Goal: Transaction & Acquisition: Subscribe to service/newsletter

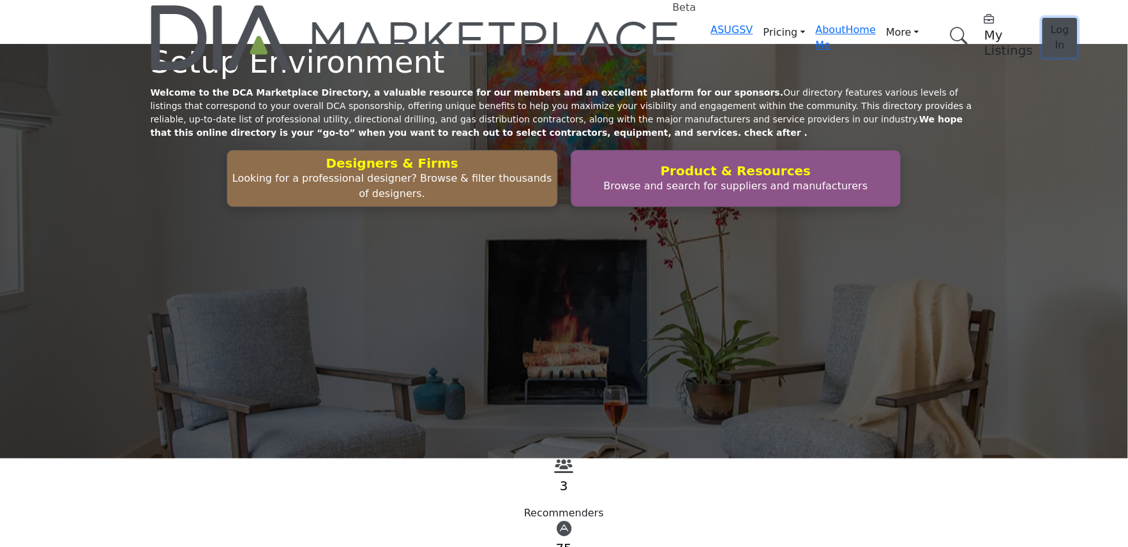
click at [1042, 27] on button "Log In" at bounding box center [1059, 38] width 35 height 40
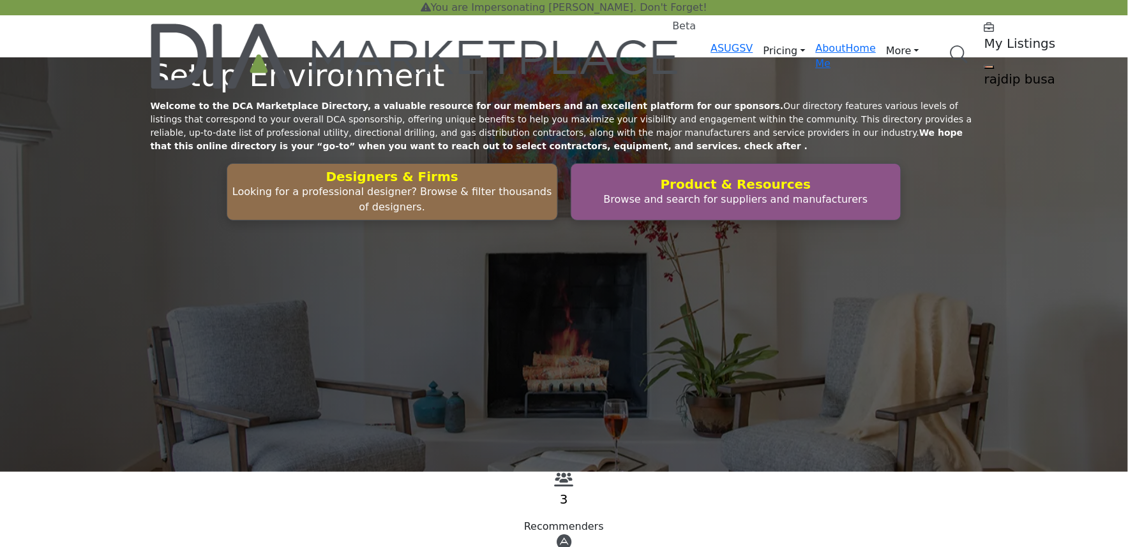
click at [984, 65] on profile-featured-5b1cbef3-cb77-4ba5-92de-570dc196ff6b "Show hide supplier dropdown" at bounding box center [989, 67] width 10 height 4
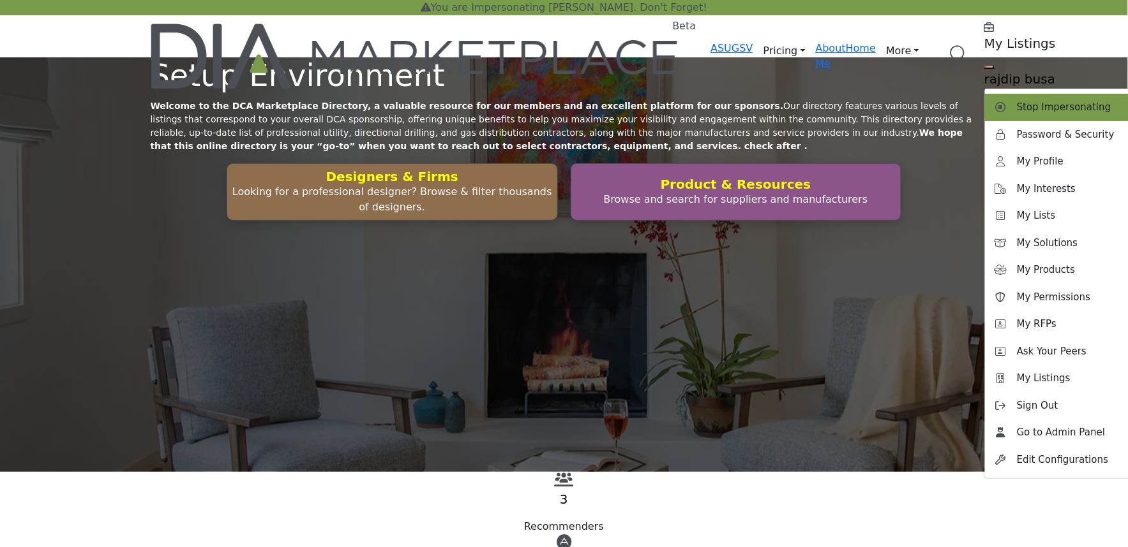
click at [985, 94] on div "Stop Impersonating" at bounding box center [1065, 107] width 160 height 27
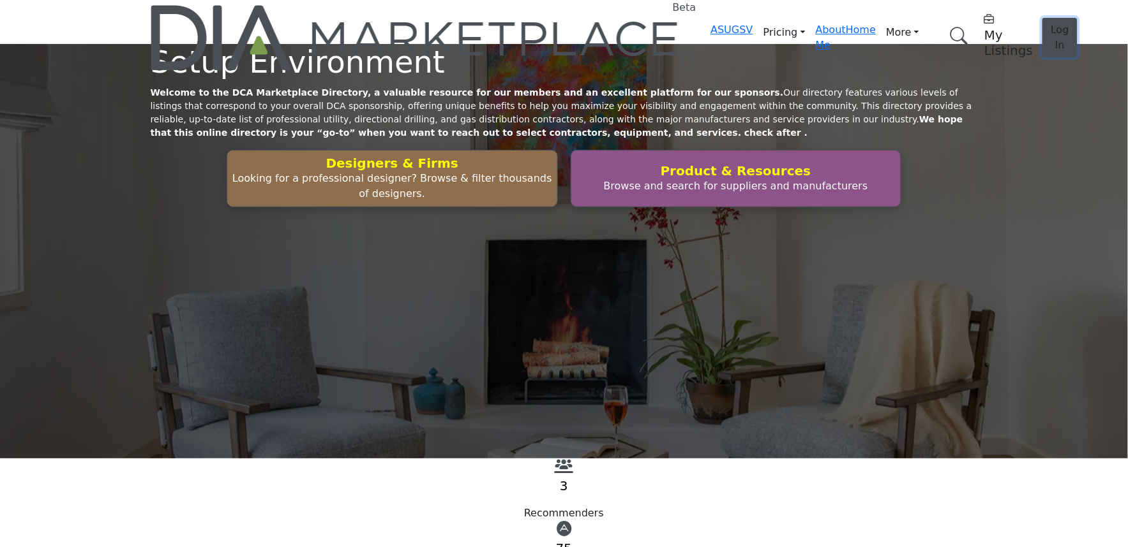
click at [1042, 18] on button "Log In" at bounding box center [1059, 38] width 35 height 40
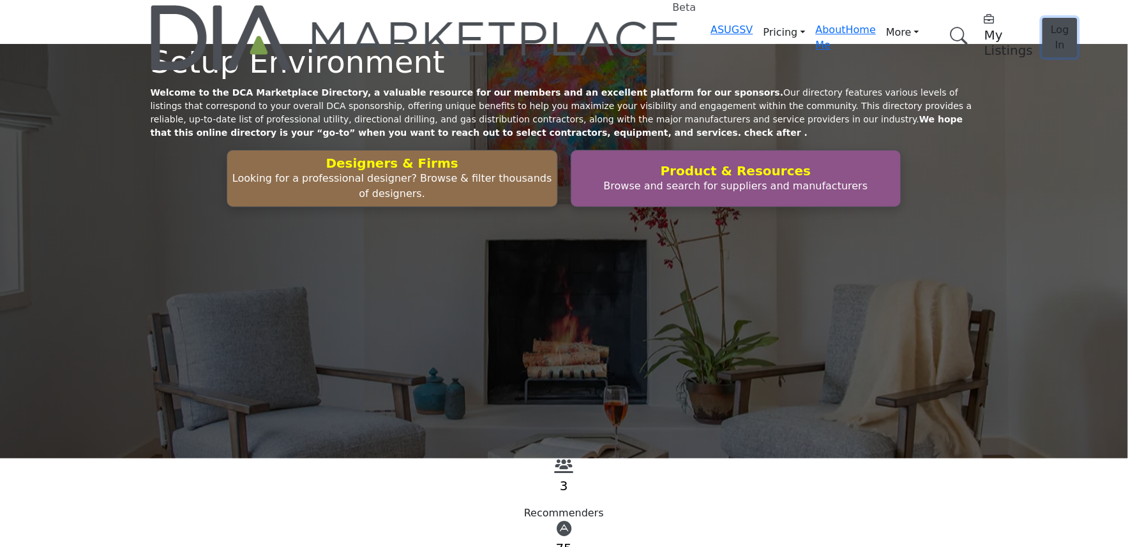
click at [1050, 24] on span "Log In" at bounding box center [1059, 37] width 19 height 27
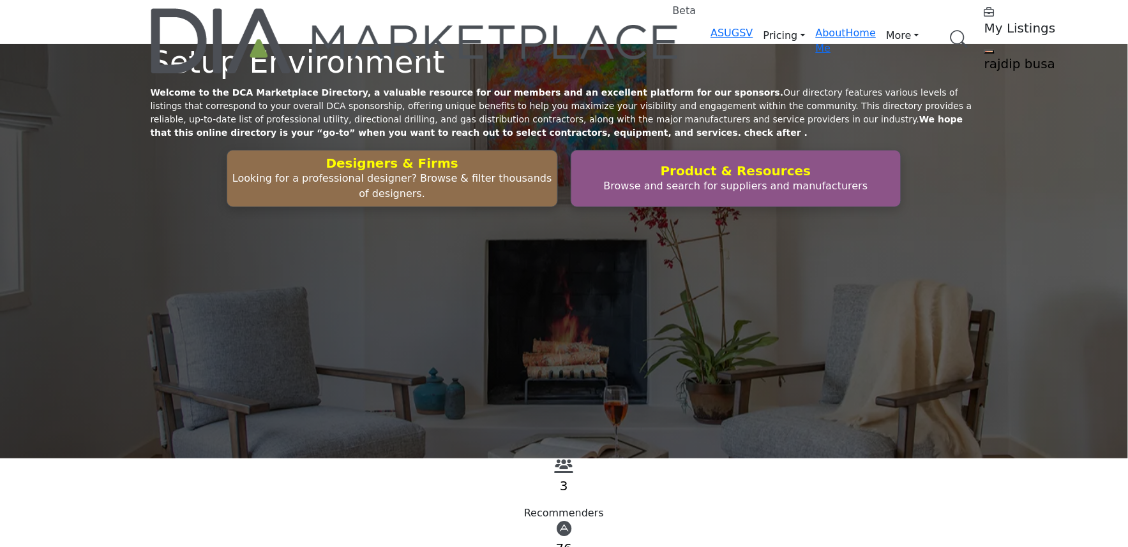
click at [0, 0] on link "Boo" at bounding box center [0, 0] width 0 height 0
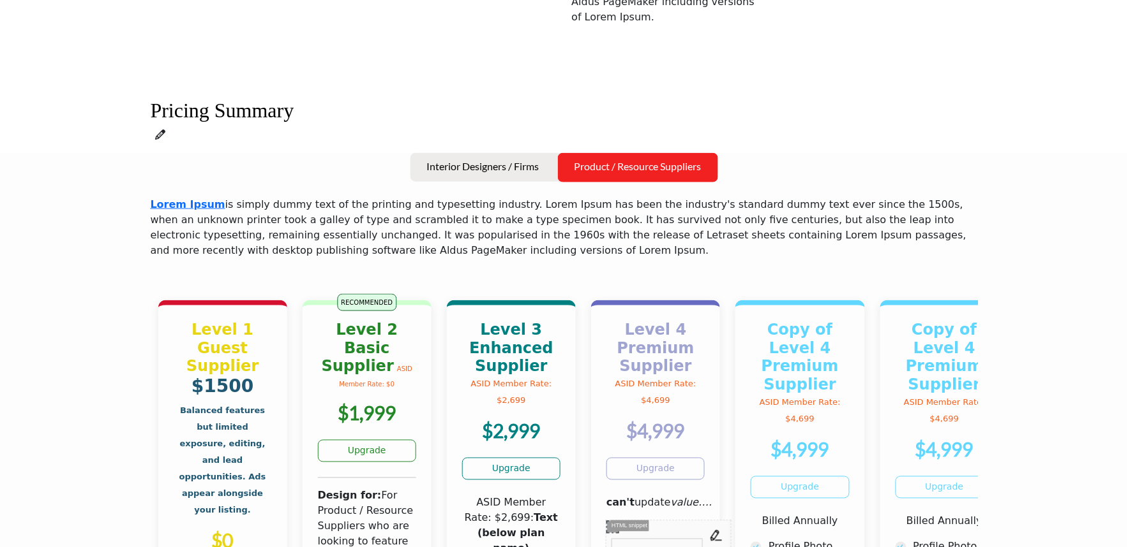
scroll to position [425, 0]
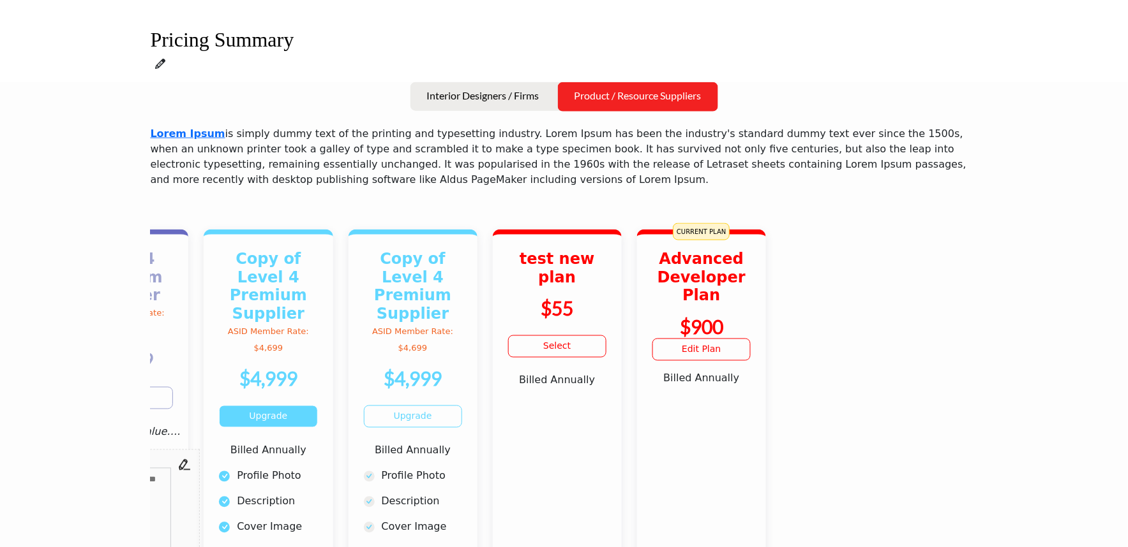
drag, startPoint x: 836, startPoint y: 346, endPoint x: 298, endPoint y: 358, distance: 538.1
click at [301, 359] on div "Copy of Level 4 Premium Supplier ASID Member Rate: $4,699 $4,999" at bounding box center [268, 320] width 98 height 140
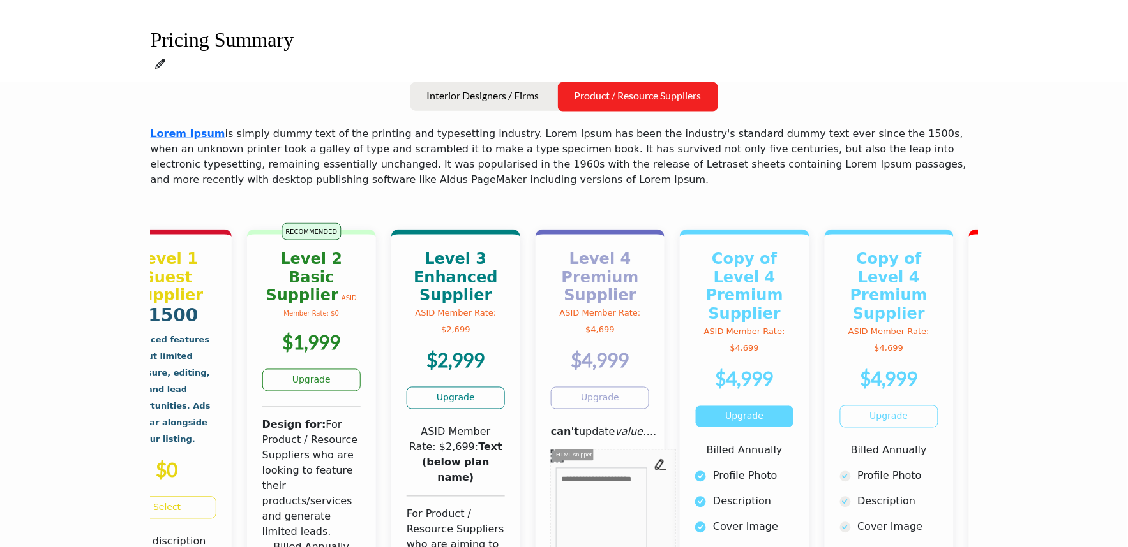
drag, startPoint x: 371, startPoint y: 365, endPoint x: 805, endPoint y: 361, distance: 433.3
click at [649, 361] on div "Level 4 Premium Supplier ASID Member Rate: $4,699 $4,999" at bounding box center [600, 311] width 98 height 122
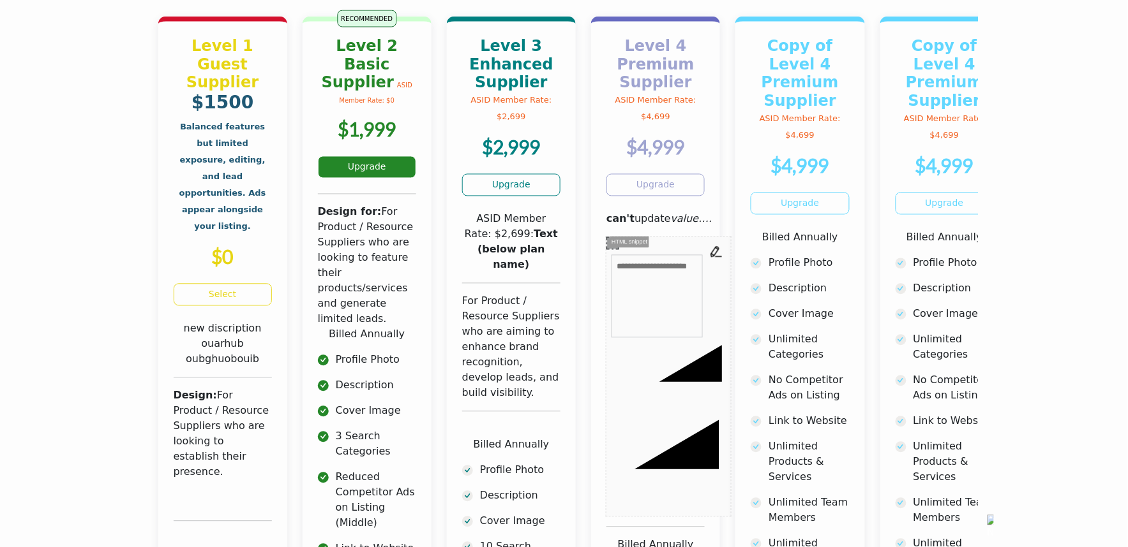
scroll to position [496, 0]
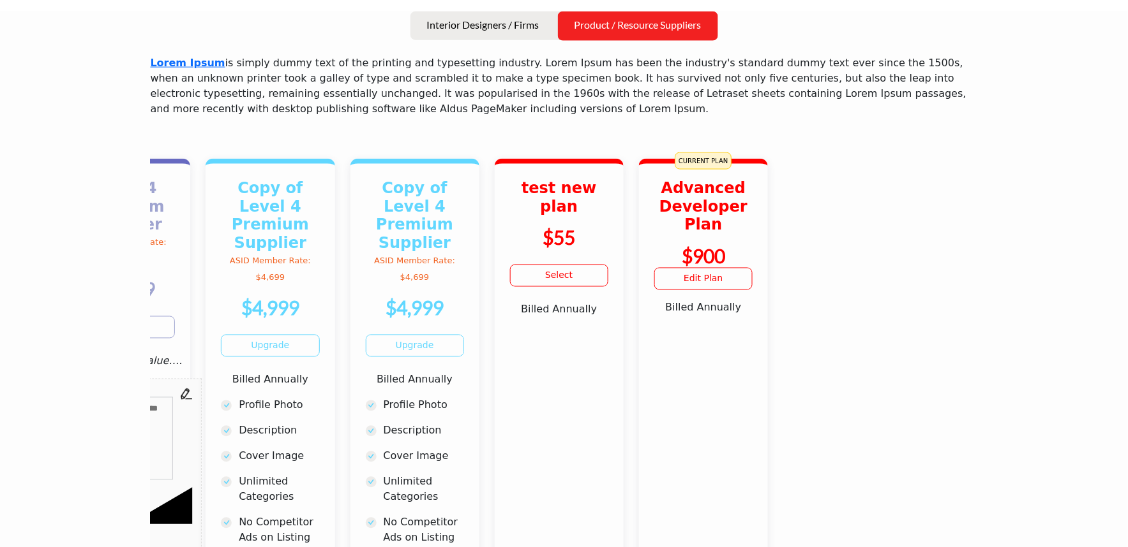
drag, startPoint x: 671, startPoint y: 228, endPoint x: 250, endPoint y: 234, distance: 421.2
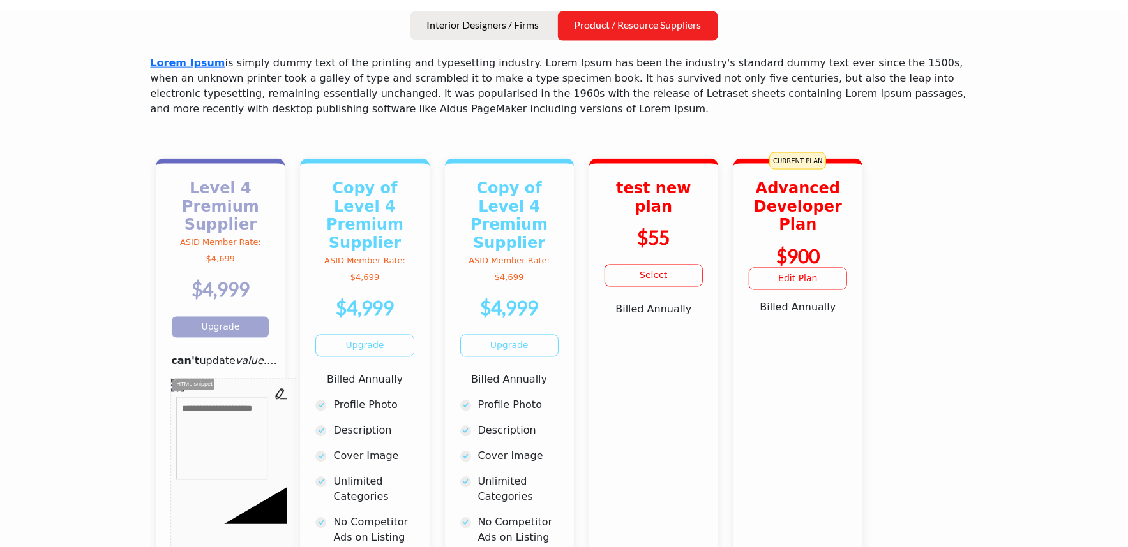
drag, startPoint x: 265, startPoint y: 241, endPoint x: 728, endPoint y: 222, distance: 463.0
click at [259, 225] on b "Level 4 Premium Supplier" at bounding box center [220, 206] width 77 height 55
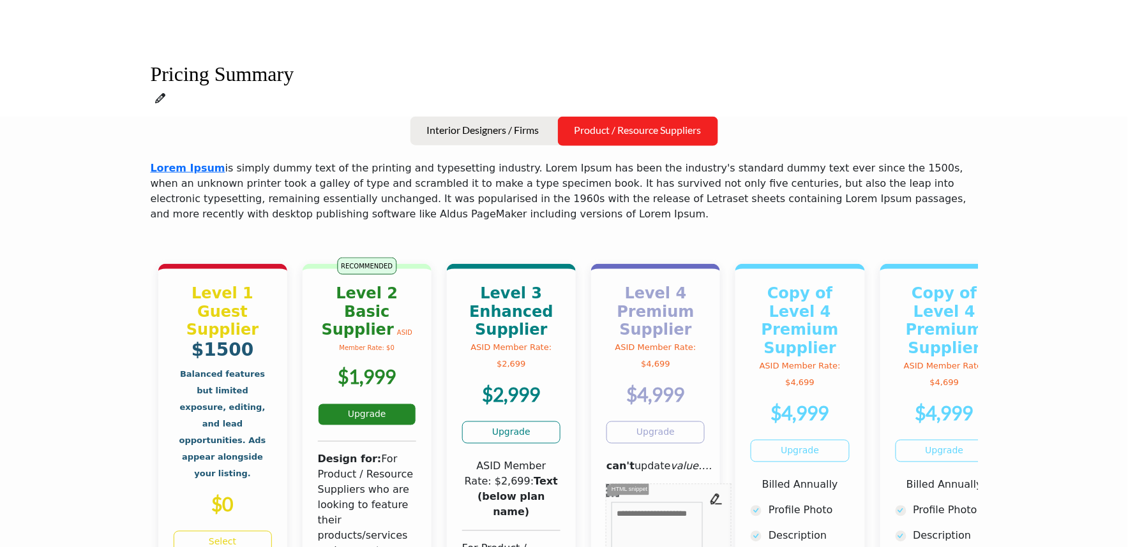
scroll to position [283, 0]
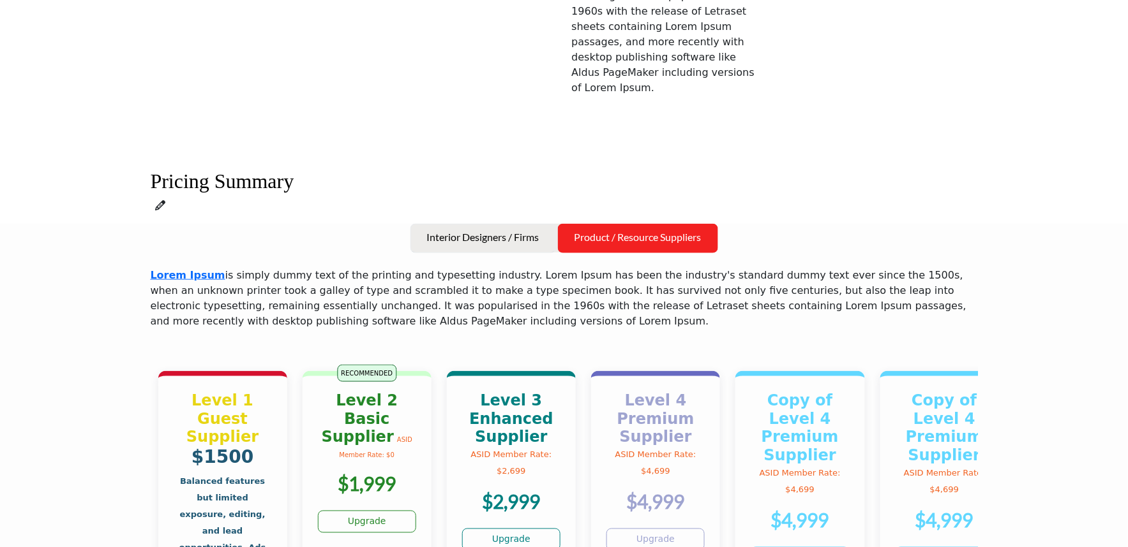
click at [466, 253] on button "Interior Designers / Firms" at bounding box center [482, 238] width 145 height 29
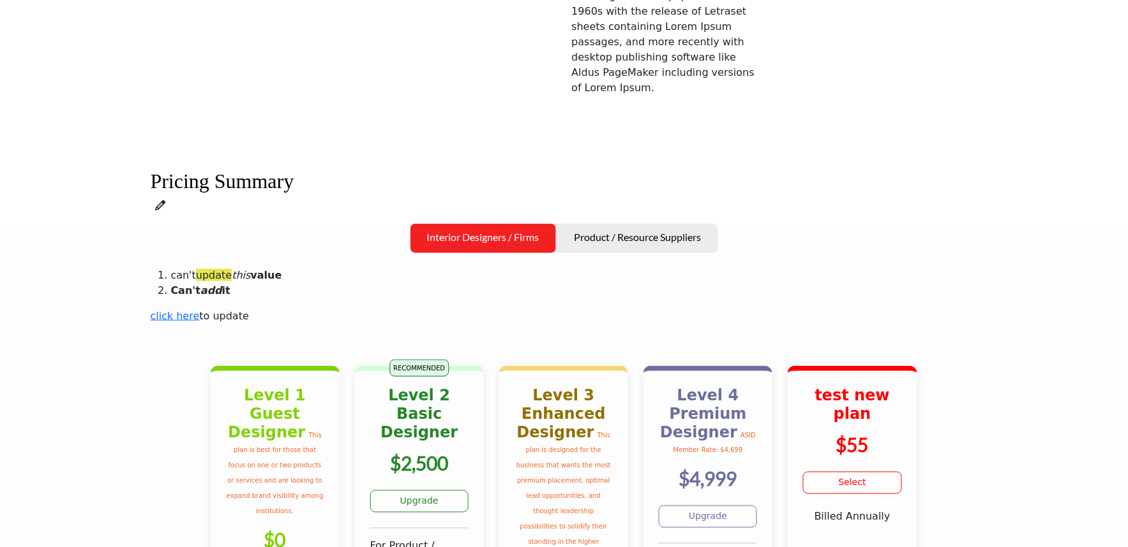
click at [615, 245] on p "Product / Resource Suppliers" at bounding box center [637, 237] width 127 height 15
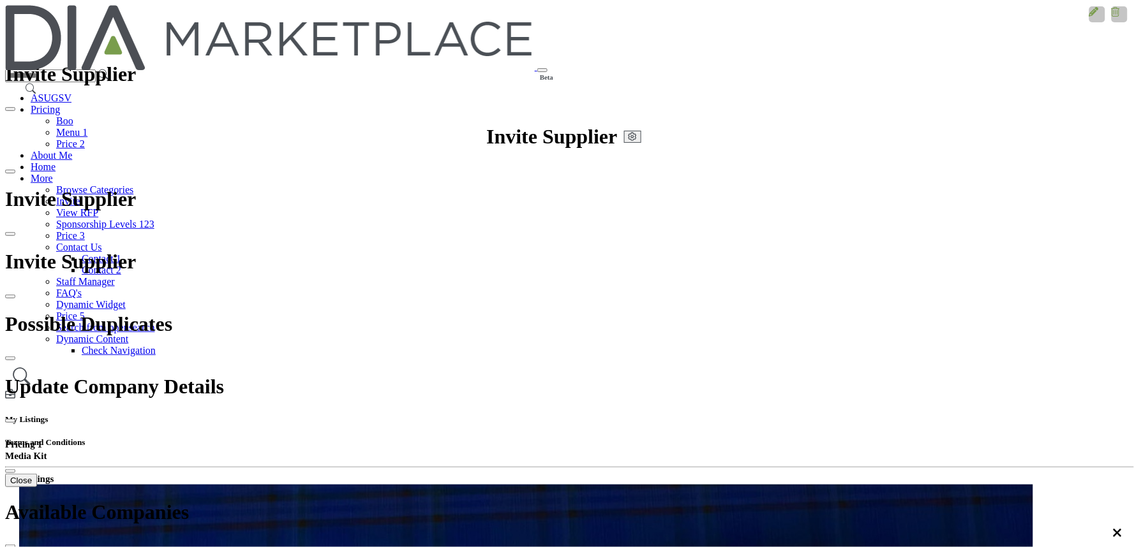
click at [1072, 536] on b "Manage Plan" at bounding box center [1095, 541] width 57 height 11
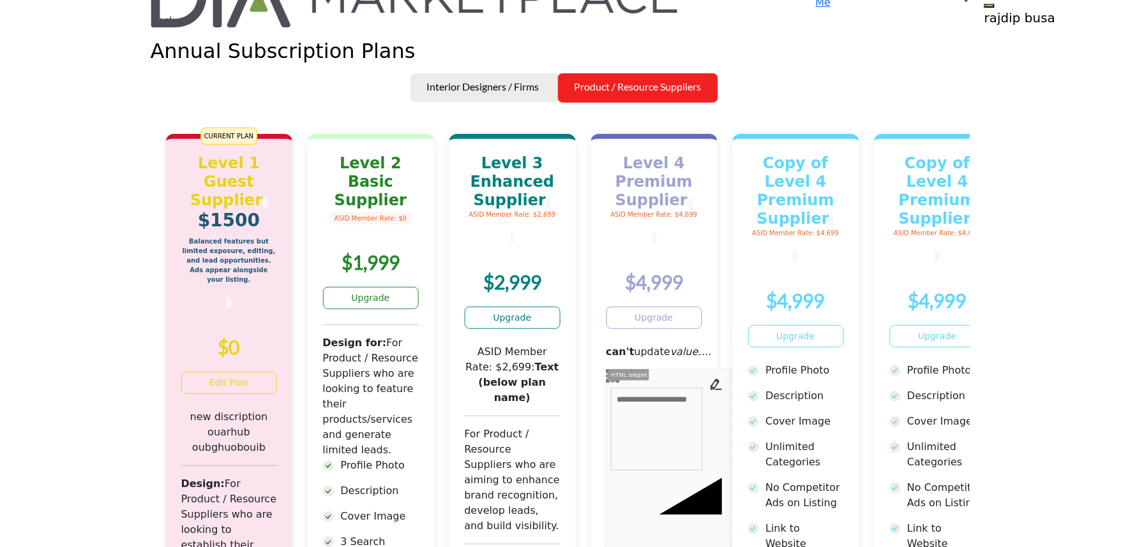
scroll to position [71, 0]
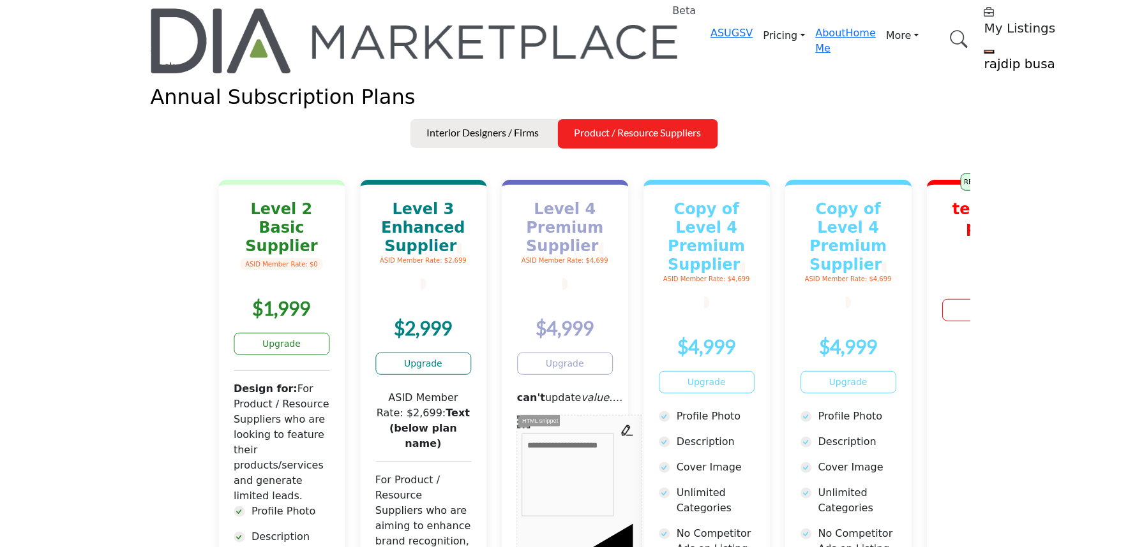
drag, startPoint x: 507, startPoint y: 406, endPoint x: 800, endPoint y: 387, distance: 294.2
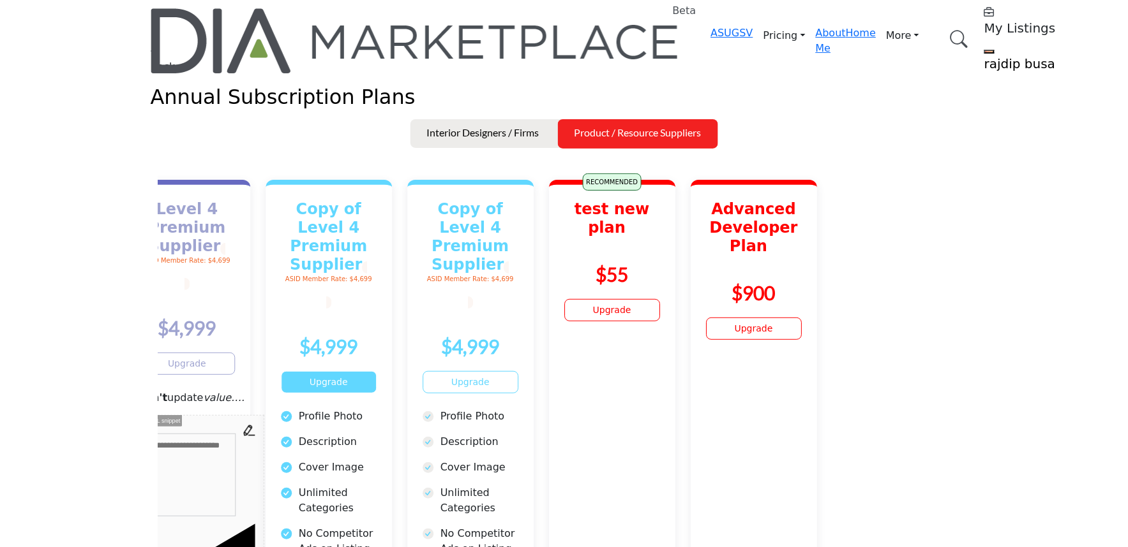
drag, startPoint x: 736, startPoint y: 384, endPoint x: 265, endPoint y: 343, distance: 472.7
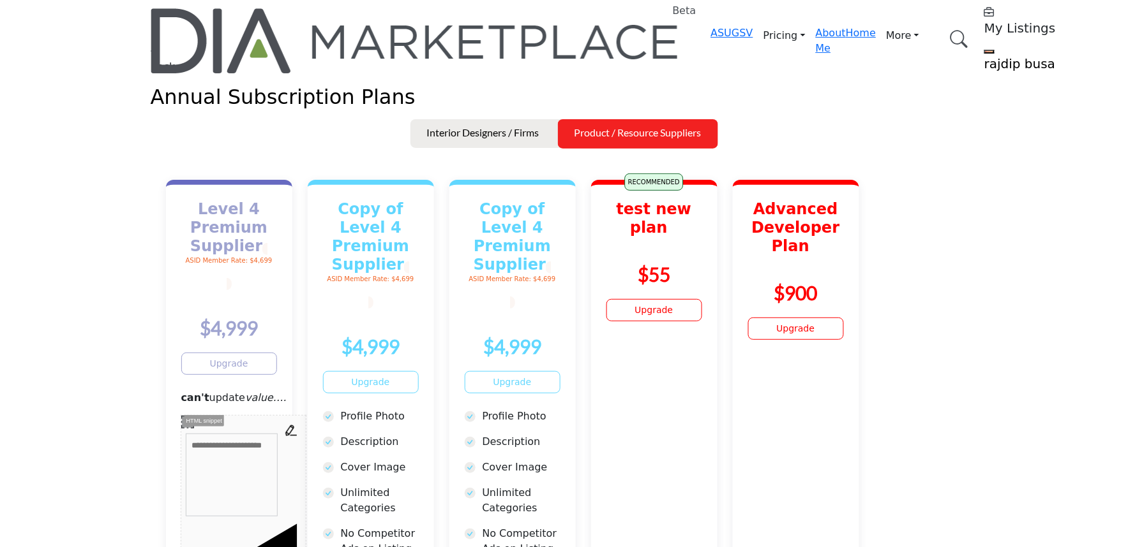
click at [0, 0] on link "Boo" at bounding box center [0, 0] width 0 height 0
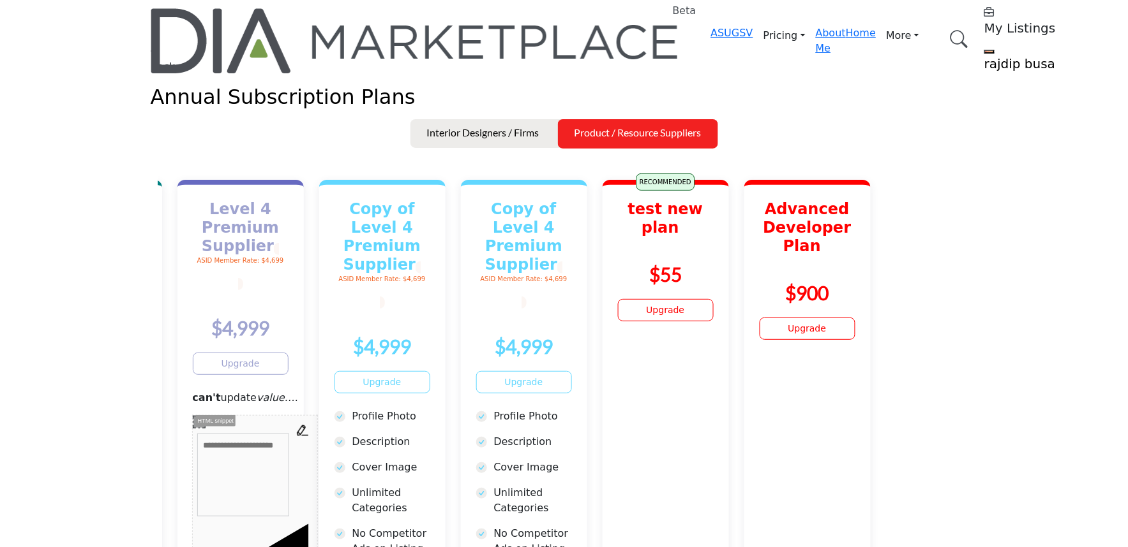
drag, startPoint x: 346, startPoint y: 321, endPoint x: 1024, endPoint y: 326, distance: 678.3
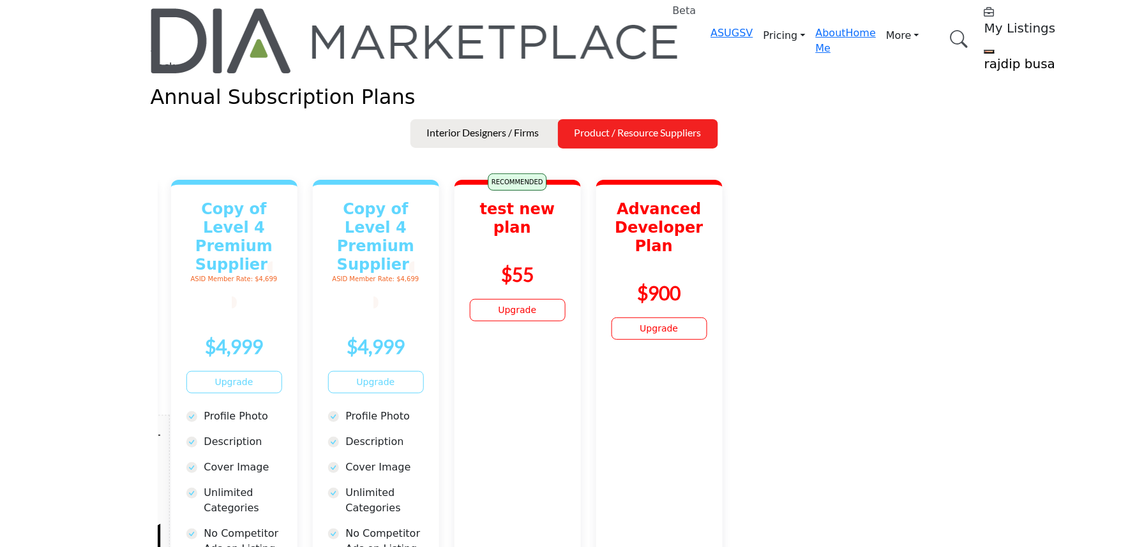
drag, startPoint x: 834, startPoint y: 333, endPoint x: 207, endPoint y: 410, distance: 631.9
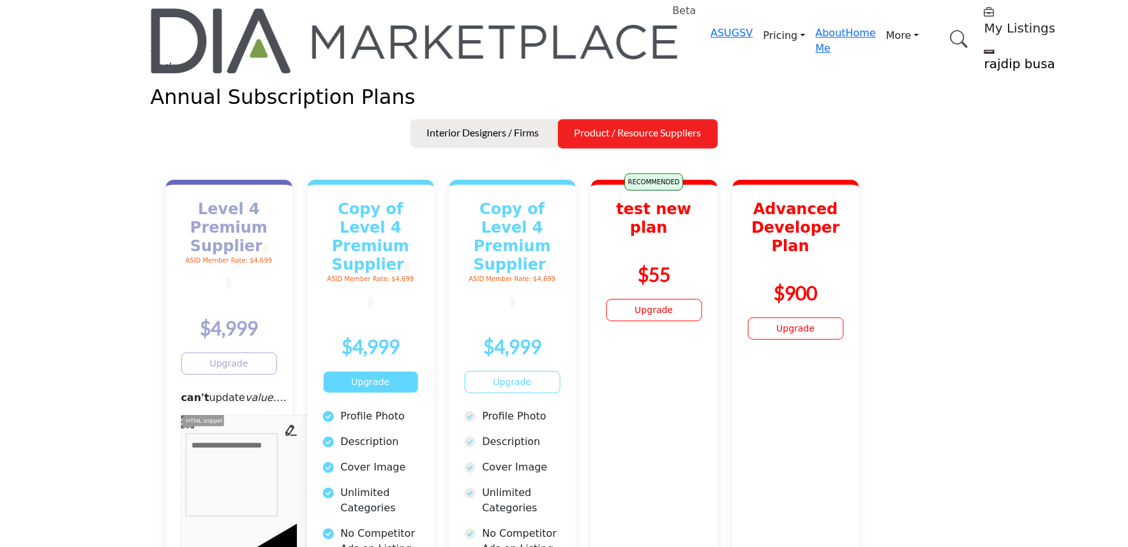
drag, startPoint x: 399, startPoint y: 374, endPoint x: 971, endPoint y: 343, distance: 572.0
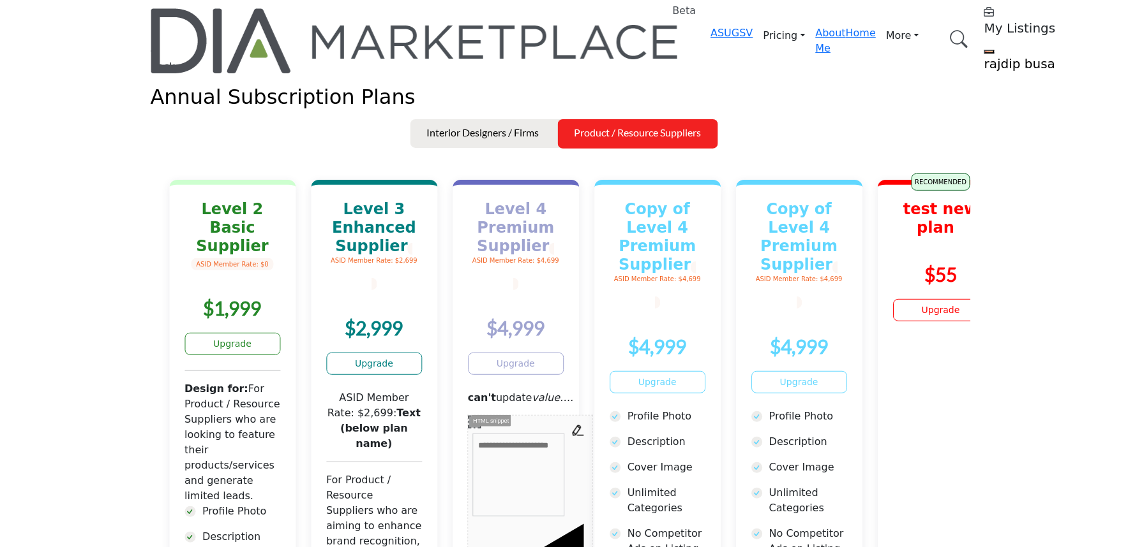
drag, startPoint x: 337, startPoint y: 371, endPoint x: 510, endPoint y: 345, distance: 175.5
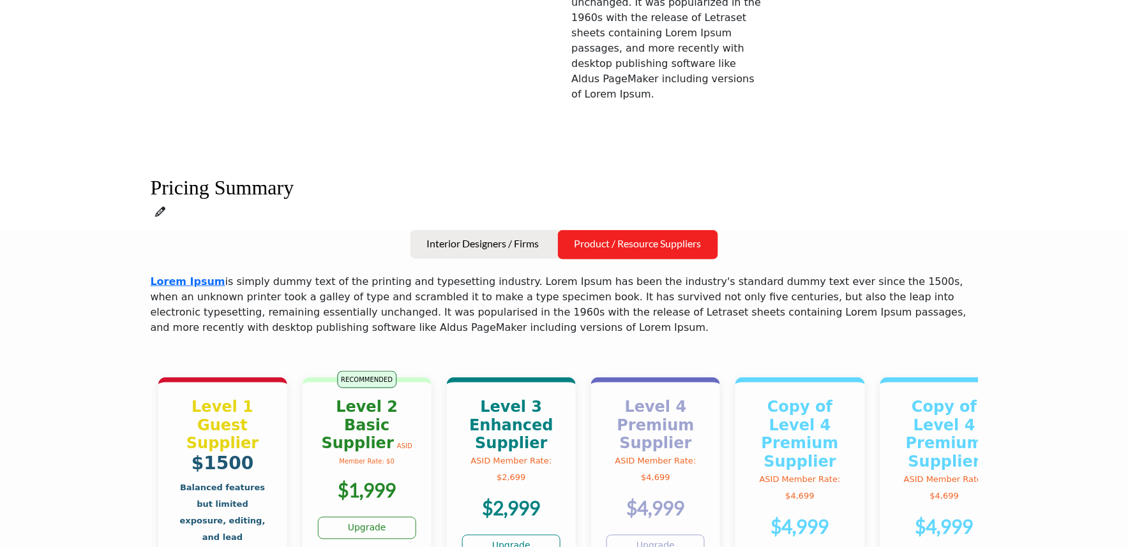
scroll to position [425, 0]
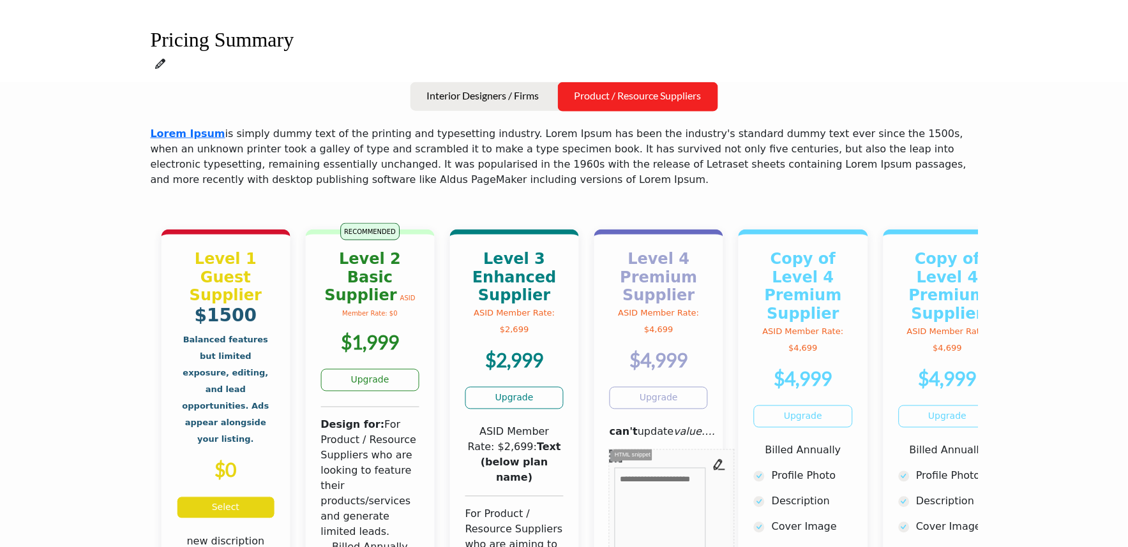
drag, startPoint x: 276, startPoint y: 340, endPoint x: 622, endPoint y: 347, distance: 346.6
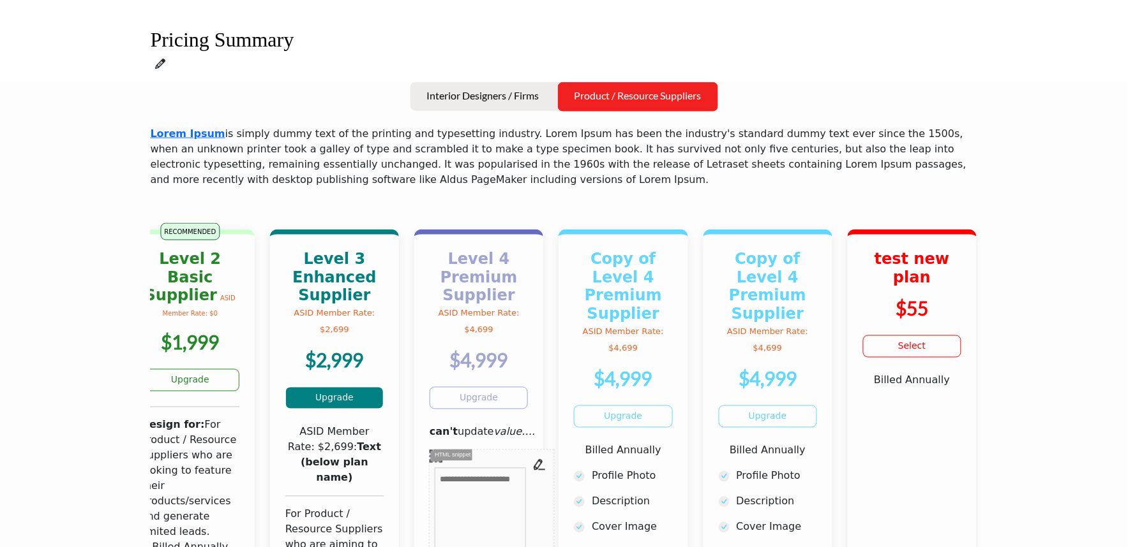
drag, startPoint x: 623, startPoint y: 348, endPoint x: 392, endPoint y: 300, distance: 235.9
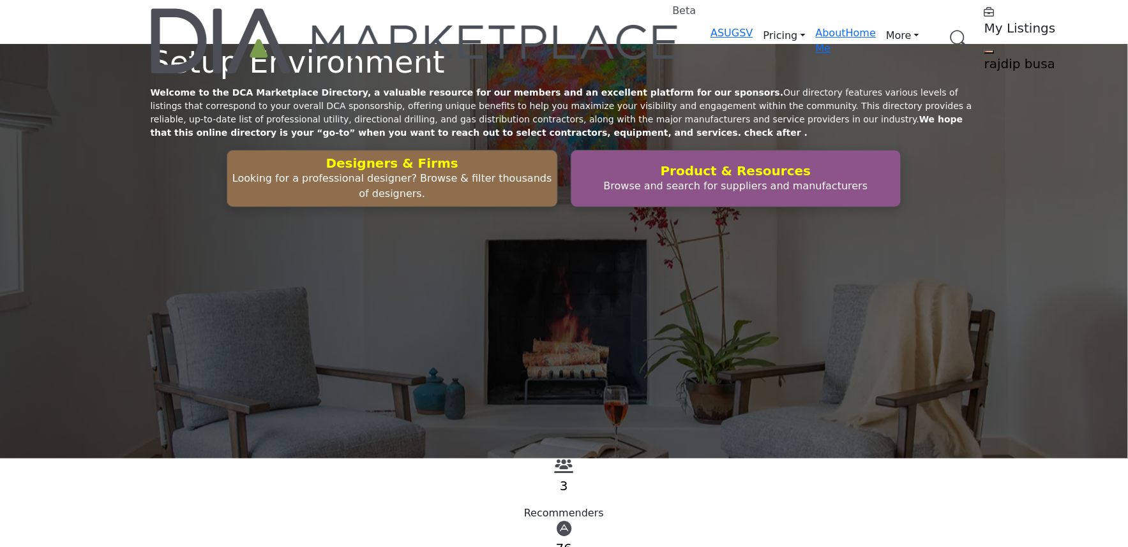
click at [0, 0] on link "Boo" at bounding box center [0, 0] width 0 height 0
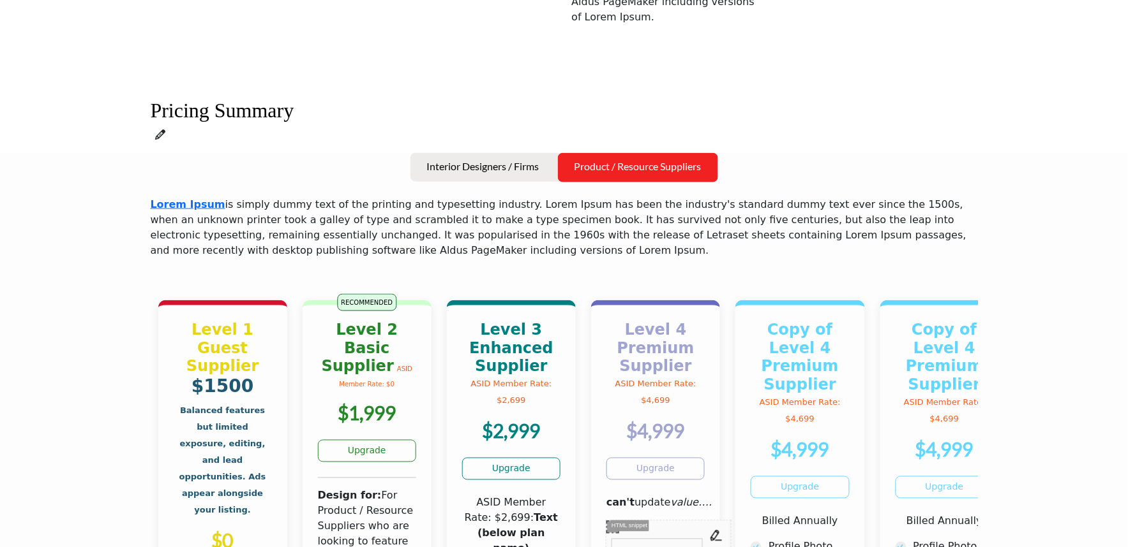
scroll to position [496, 0]
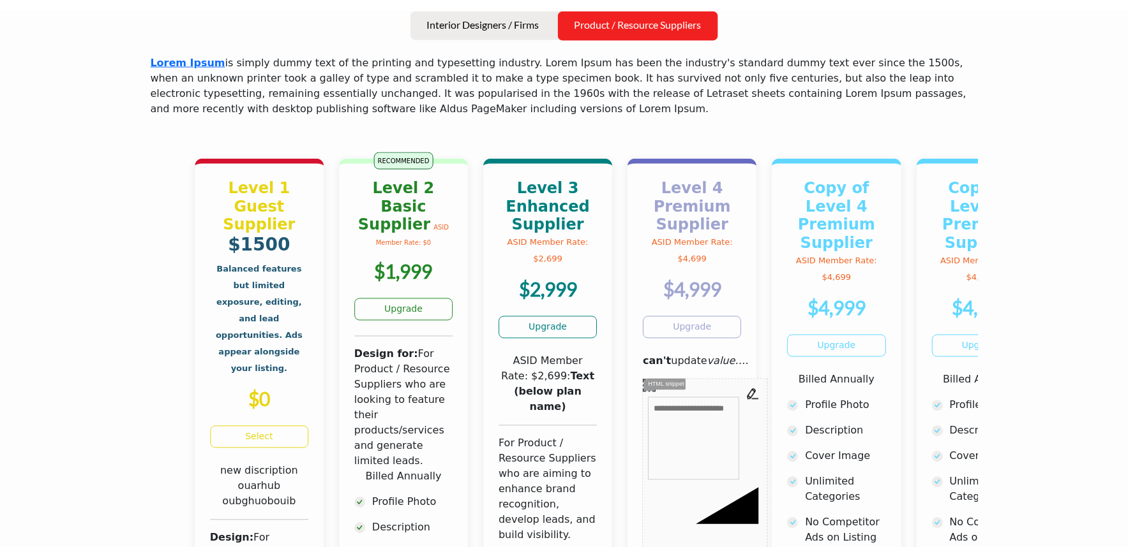
drag, startPoint x: 335, startPoint y: 288, endPoint x: 777, endPoint y: 294, distance: 442.2
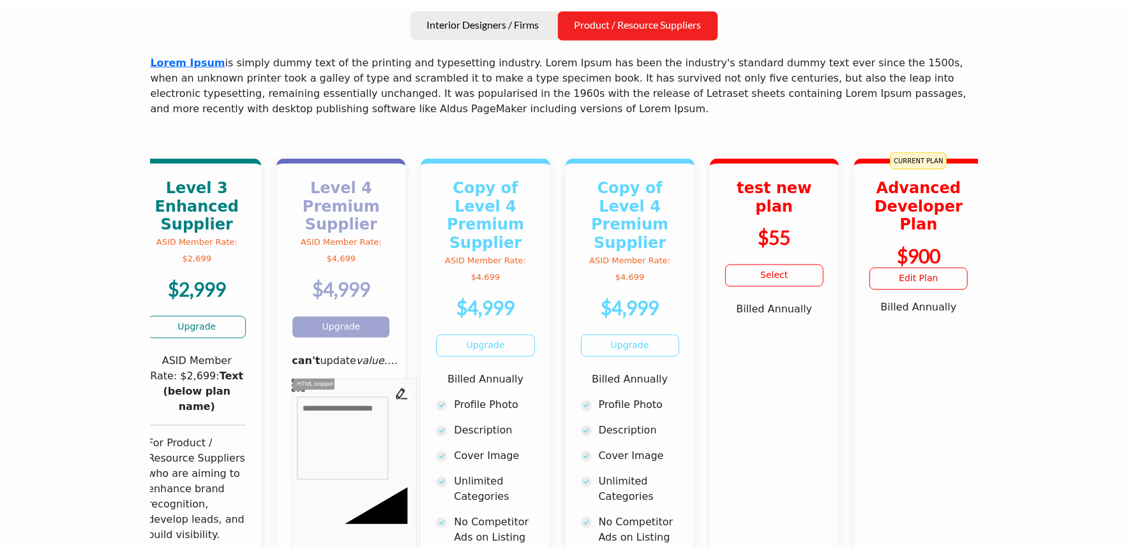
drag, startPoint x: 785, startPoint y: 295, endPoint x: 21, endPoint y: 274, distance: 764.1
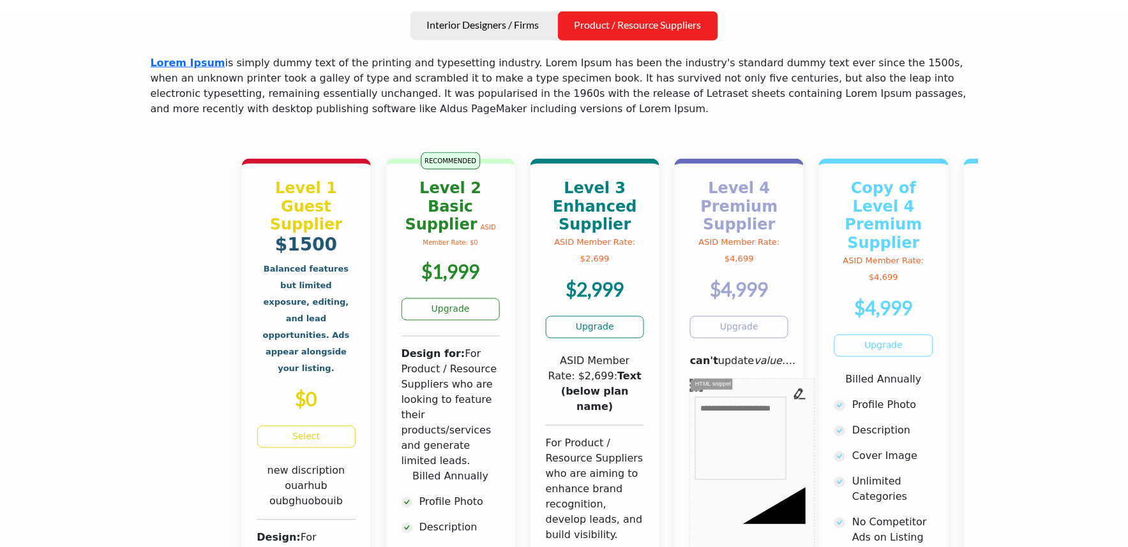
drag, startPoint x: 435, startPoint y: 294, endPoint x: 1121, endPoint y: 311, distance: 685.5
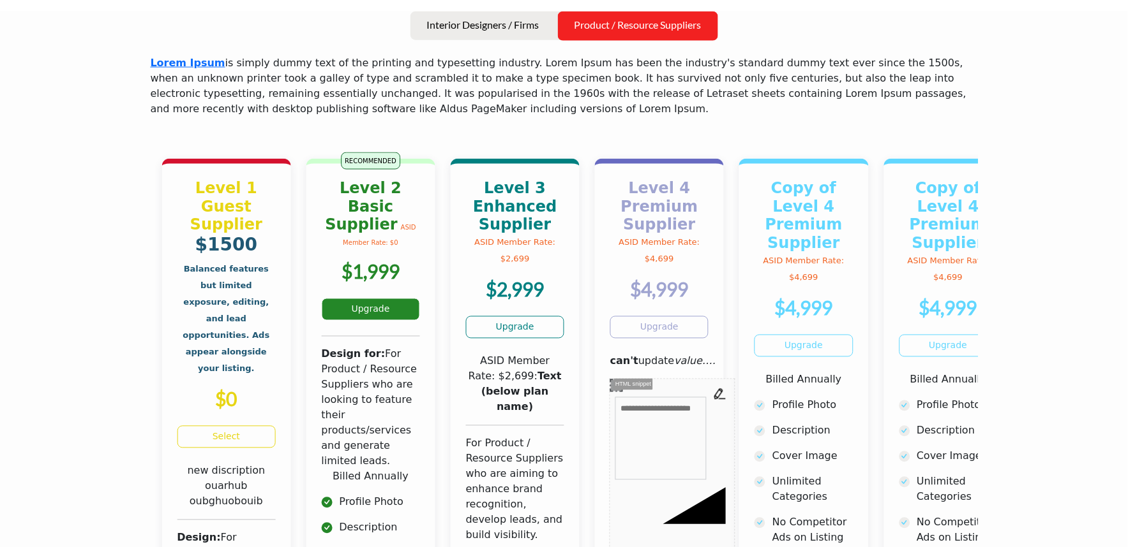
drag, startPoint x: 343, startPoint y: 214, endPoint x: 977, endPoint y: 237, distance: 634.0
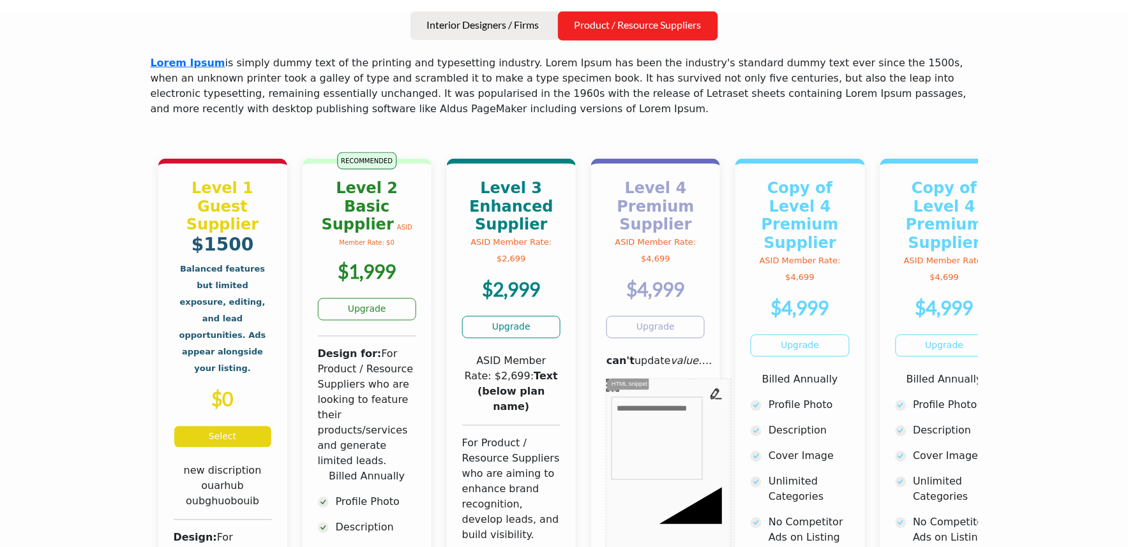
drag, startPoint x: 310, startPoint y: 262, endPoint x: 719, endPoint y: 245, distance: 408.7
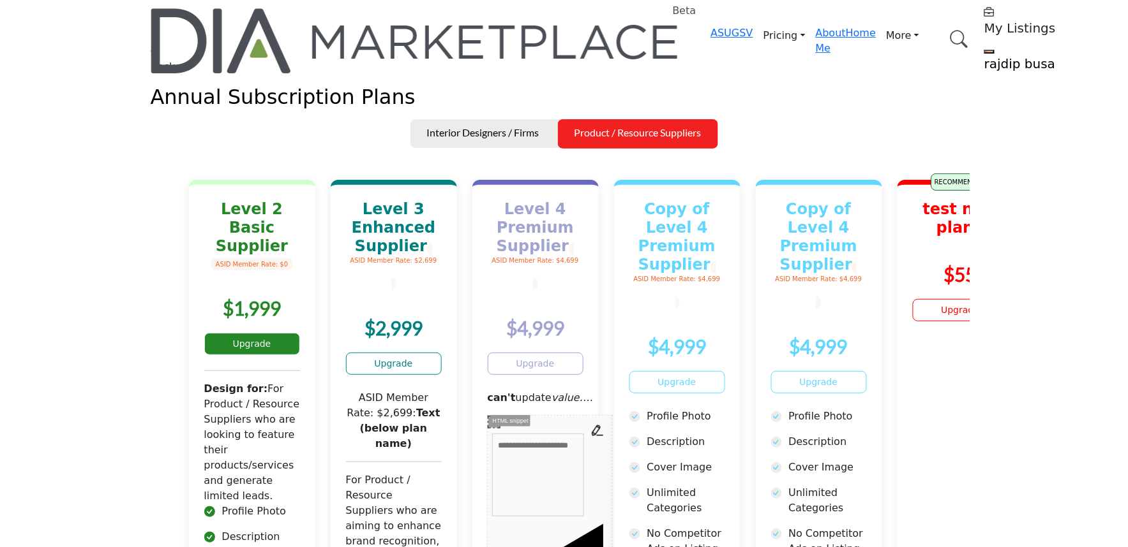
drag, startPoint x: 230, startPoint y: 332, endPoint x: 597, endPoint y: 334, distance: 366.9
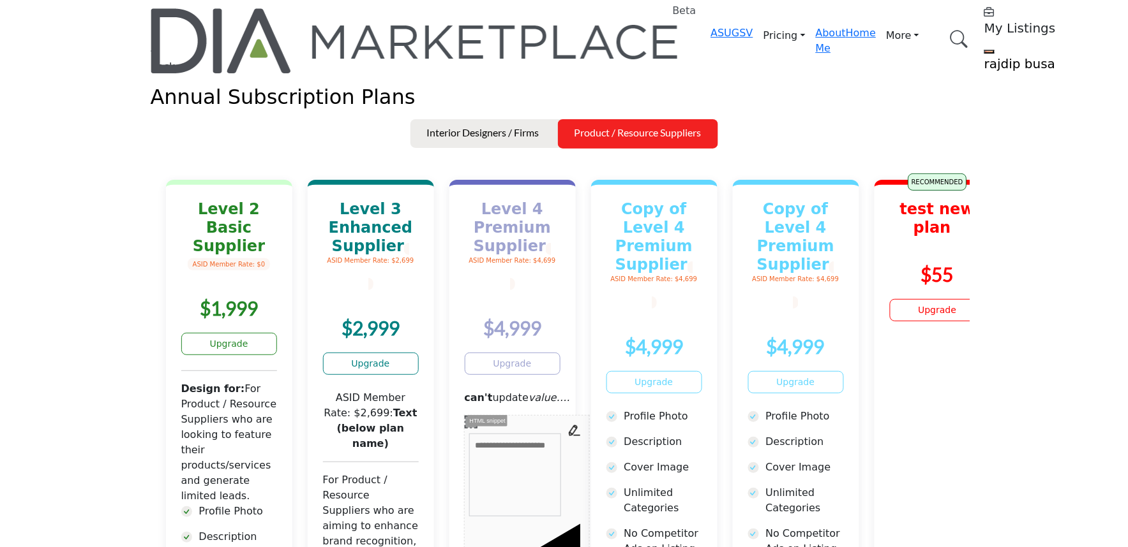
drag, startPoint x: 780, startPoint y: 336, endPoint x: 263, endPoint y: 326, distance: 517.6
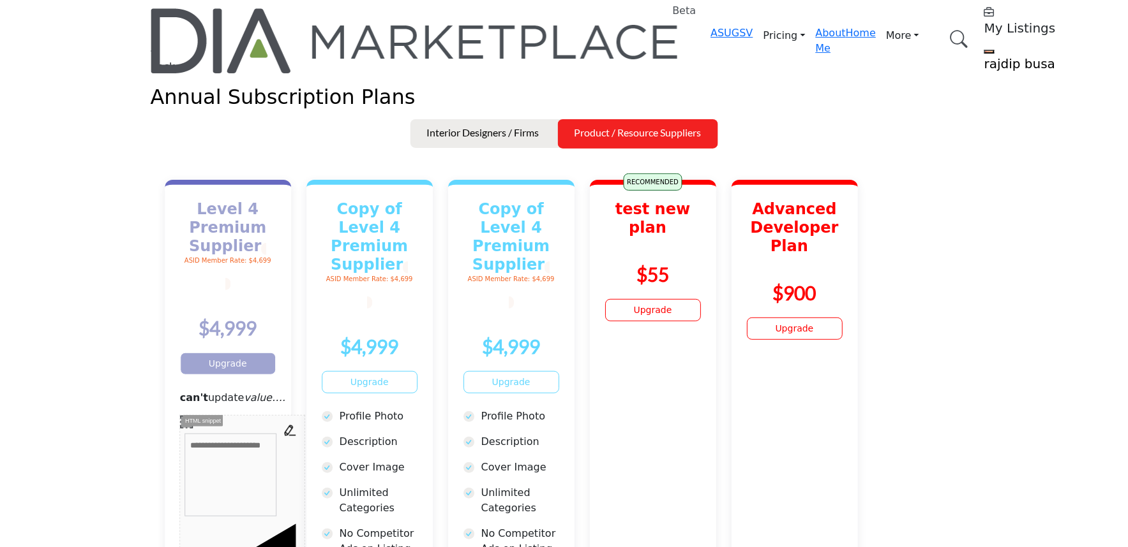
drag, startPoint x: 265, startPoint y: 331, endPoint x: 1002, endPoint y: 341, distance: 737.7
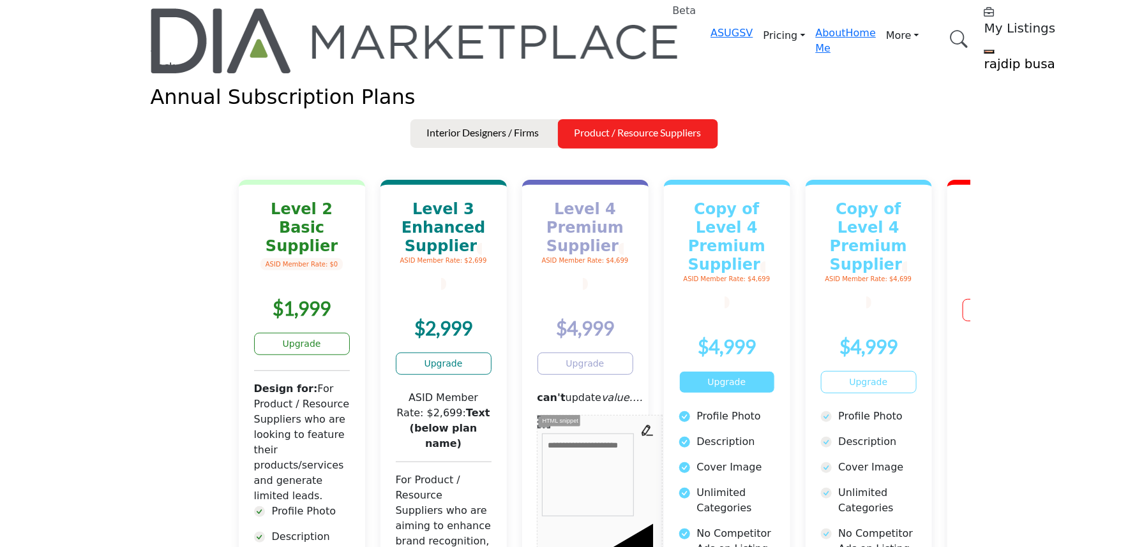
drag, startPoint x: 413, startPoint y: 336, endPoint x: 736, endPoint y: 283, distance: 327.3
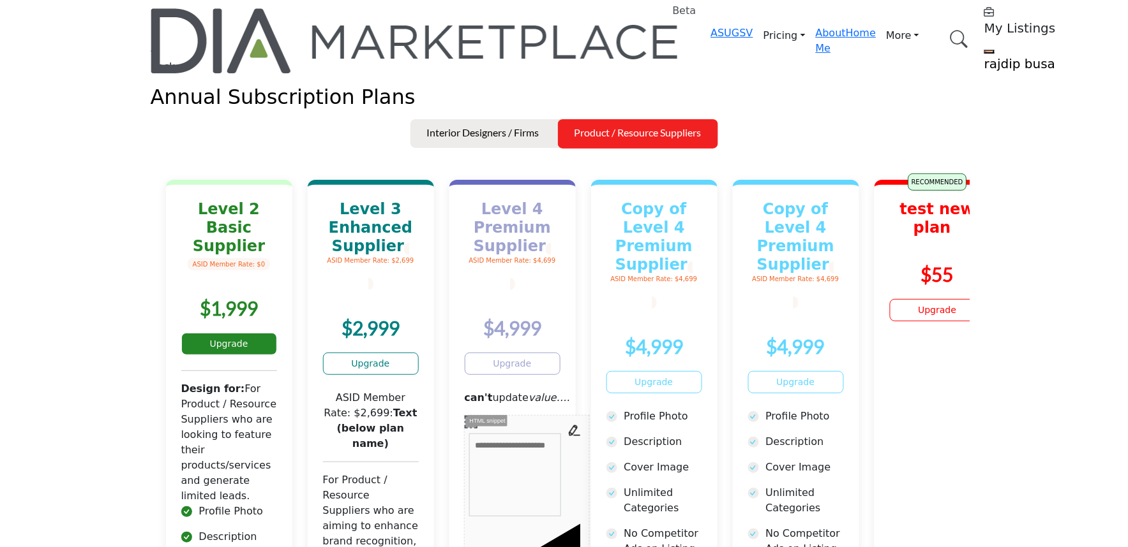
drag, startPoint x: 324, startPoint y: 311, endPoint x: 666, endPoint y: 320, distance: 341.5
